Goal: Navigation & Orientation: Find specific page/section

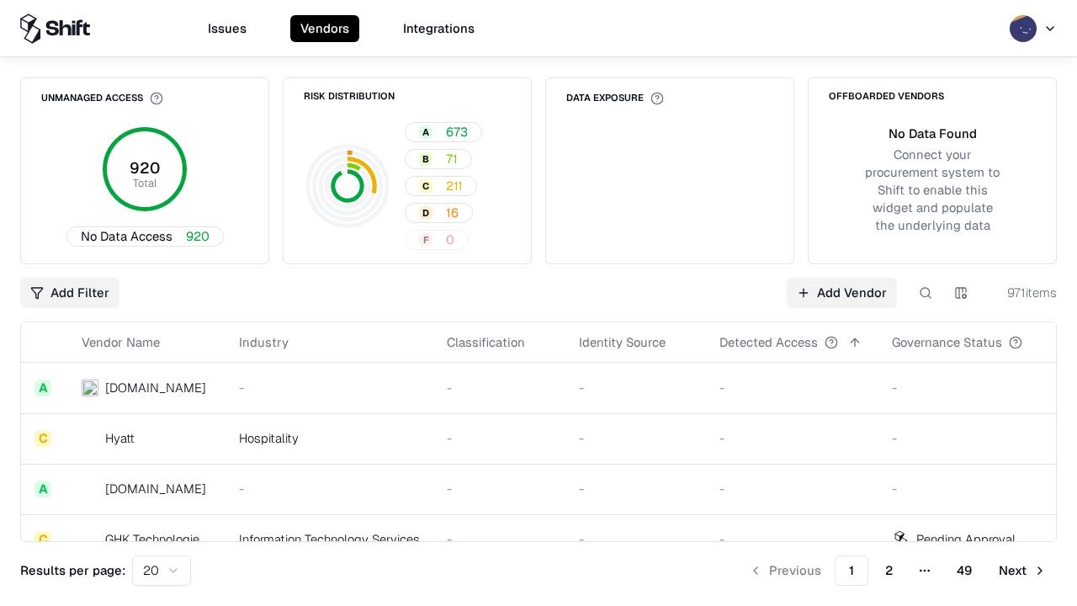
click at [162, 570] on html "Issues Vendors Integrations Unmanaged Access 920 Total No Data Access 920 Risk …" at bounding box center [538, 303] width 1077 height 606
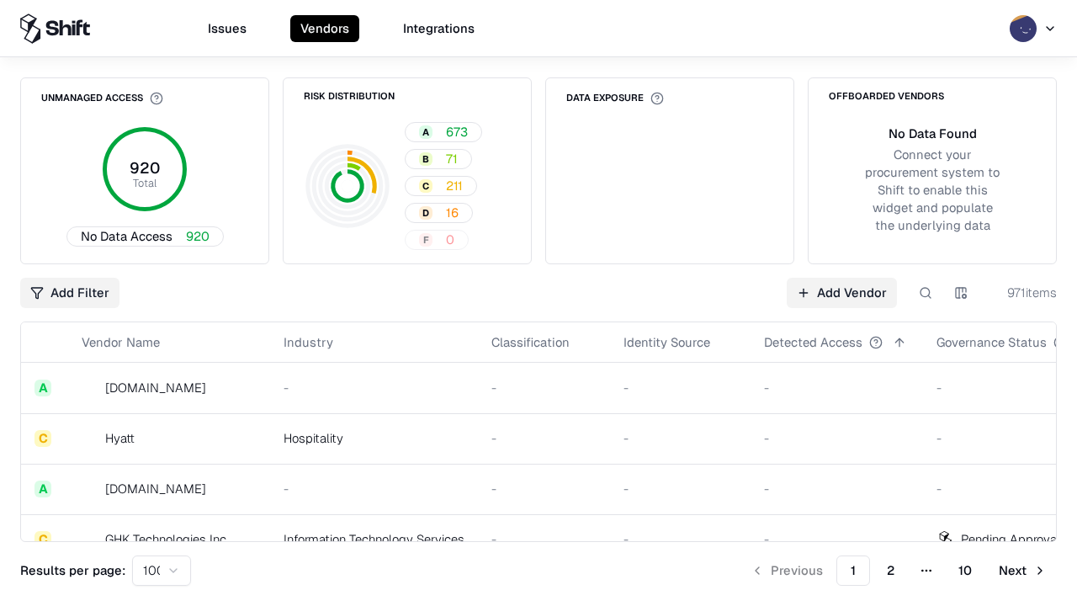
click at [1022, 570] on button "Next" at bounding box center [1023, 570] width 68 height 30
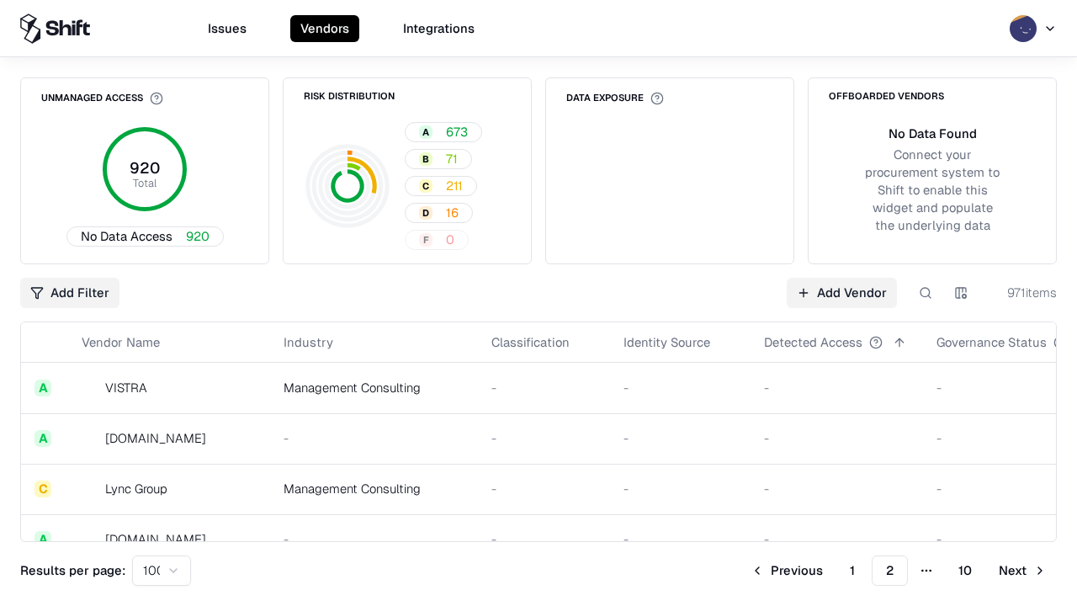
click at [1022, 570] on button "Next" at bounding box center [1023, 570] width 68 height 30
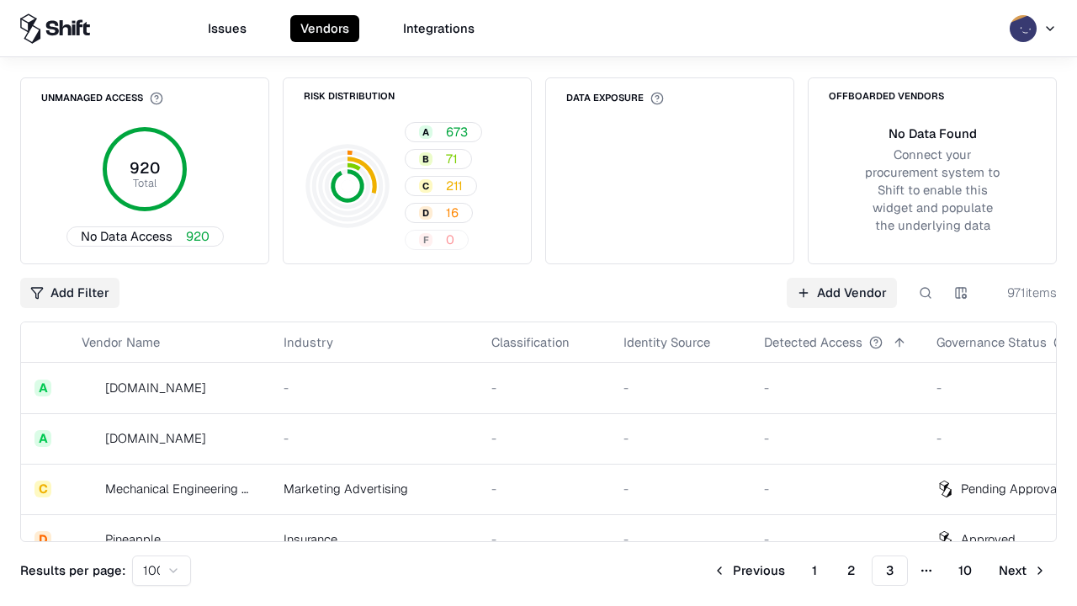
click at [1022, 570] on button "Next" at bounding box center [1023, 570] width 68 height 30
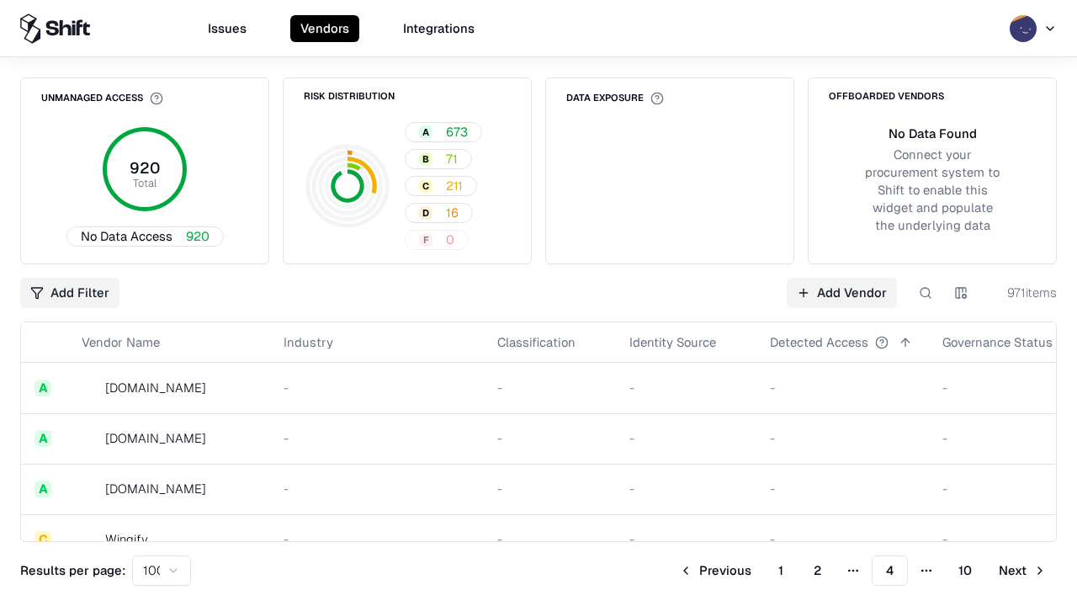
click at [1022, 570] on button "Next" at bounding box center [1023, 570] width 68 height 30
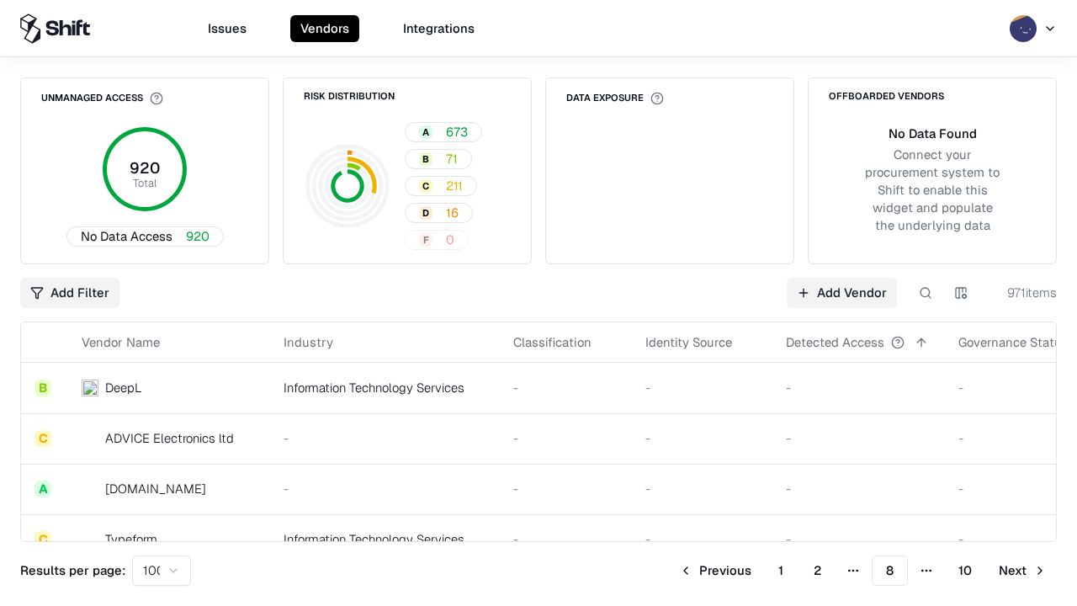
click at [1022, 570] on button "Next" at bounding box center [1023, 570] width 68 height 30
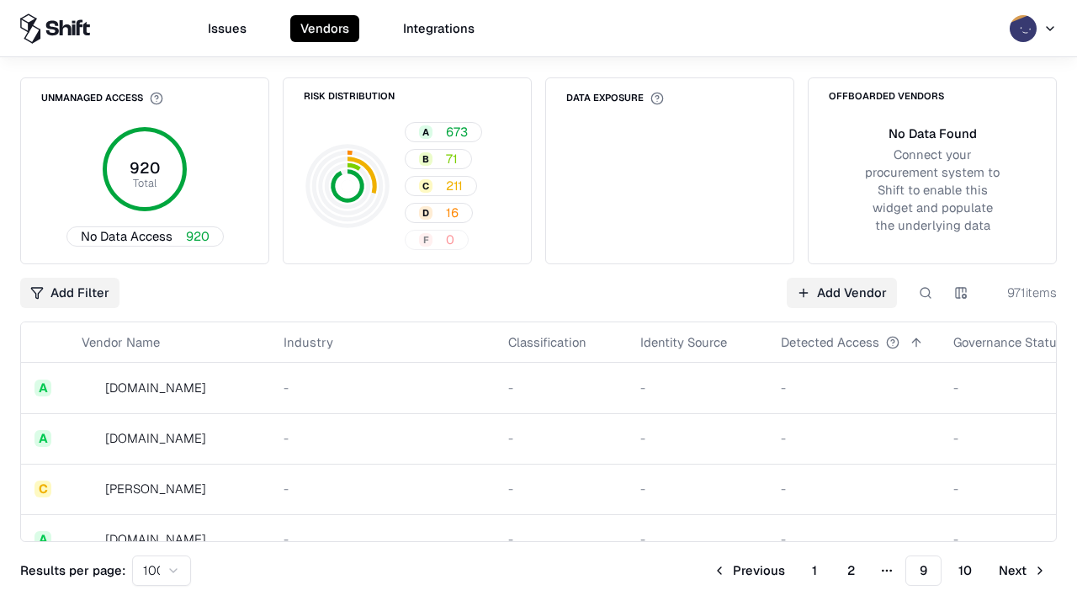
click at [1022, 570] on button "Next" at bounding box center [1023, 570] width 68 height 30
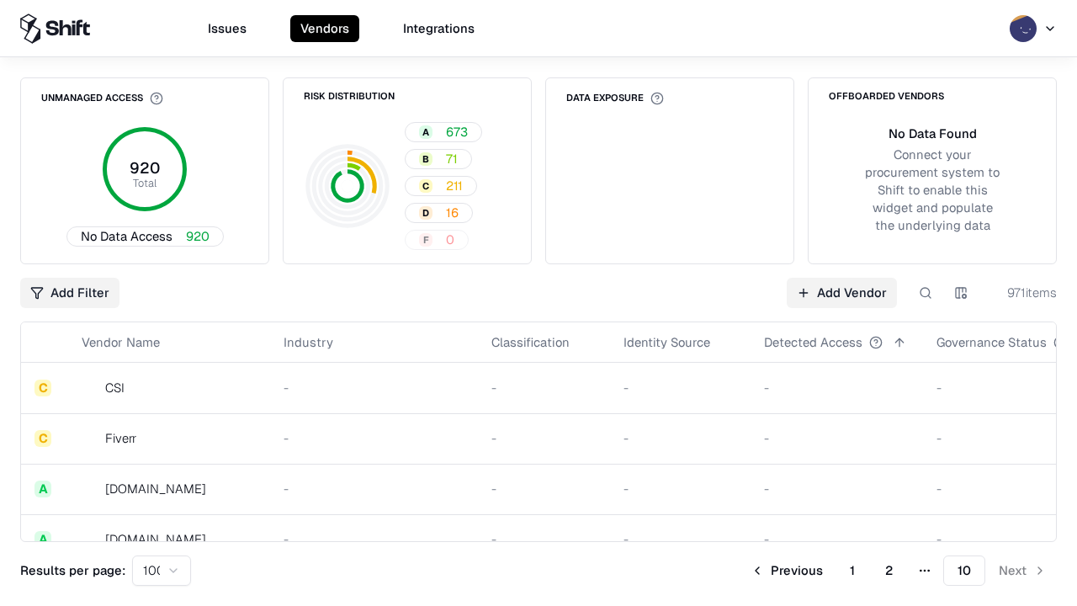
click at [787, 570] on button "Previous" at bounding box center [786, 570] width 93 height 30
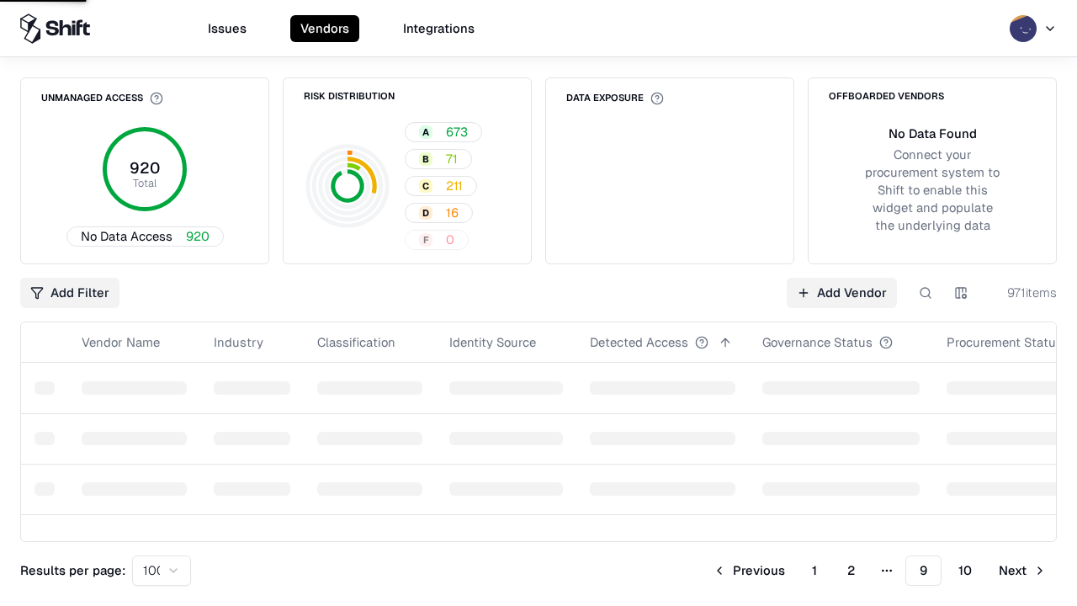
click at [749, 570] on button "Previous" at bounding box center [748, 570] width 93 height 30
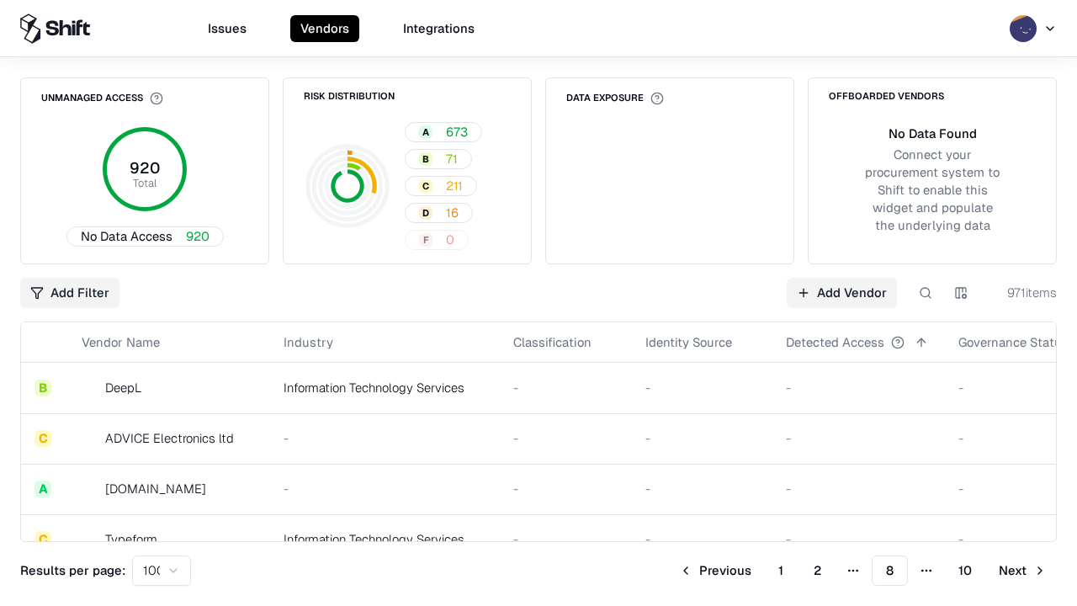
click at [715, 570] on button "Previous" at bounding box center [715, 570] width 93 height 30
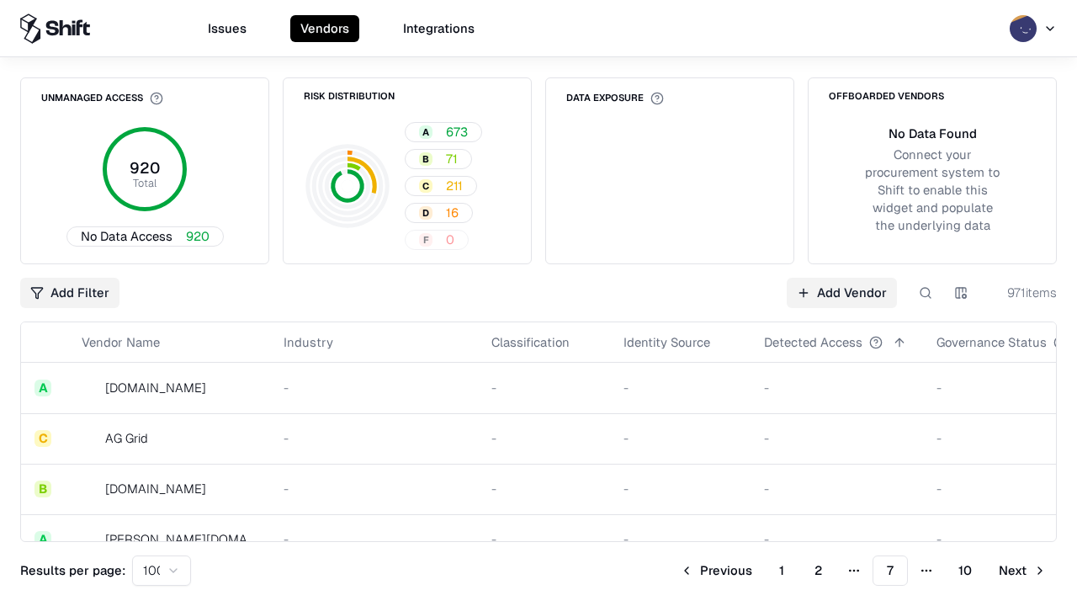
click at [716, 570] on button "Previous" at bounding box center [716, 570] width 93 height 30
click at [715, 570] on button "Previous" at bounding box center [715, 570] width 93 height 30
